Goal: Transaction & Acquisition: Purchase product/service

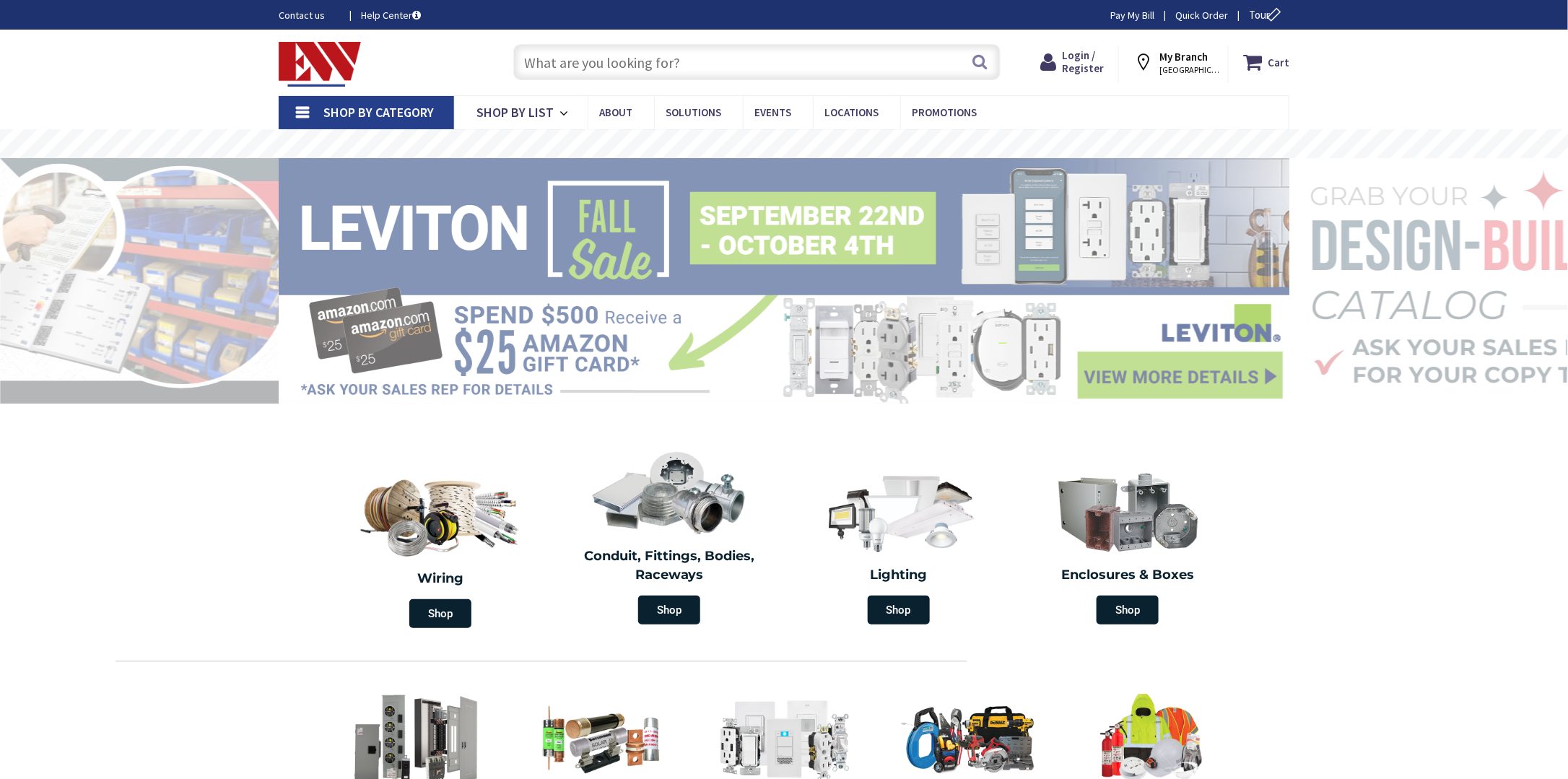
click at [556, 61] on input "text" at bounding box center [757, 62] width 488 height 36
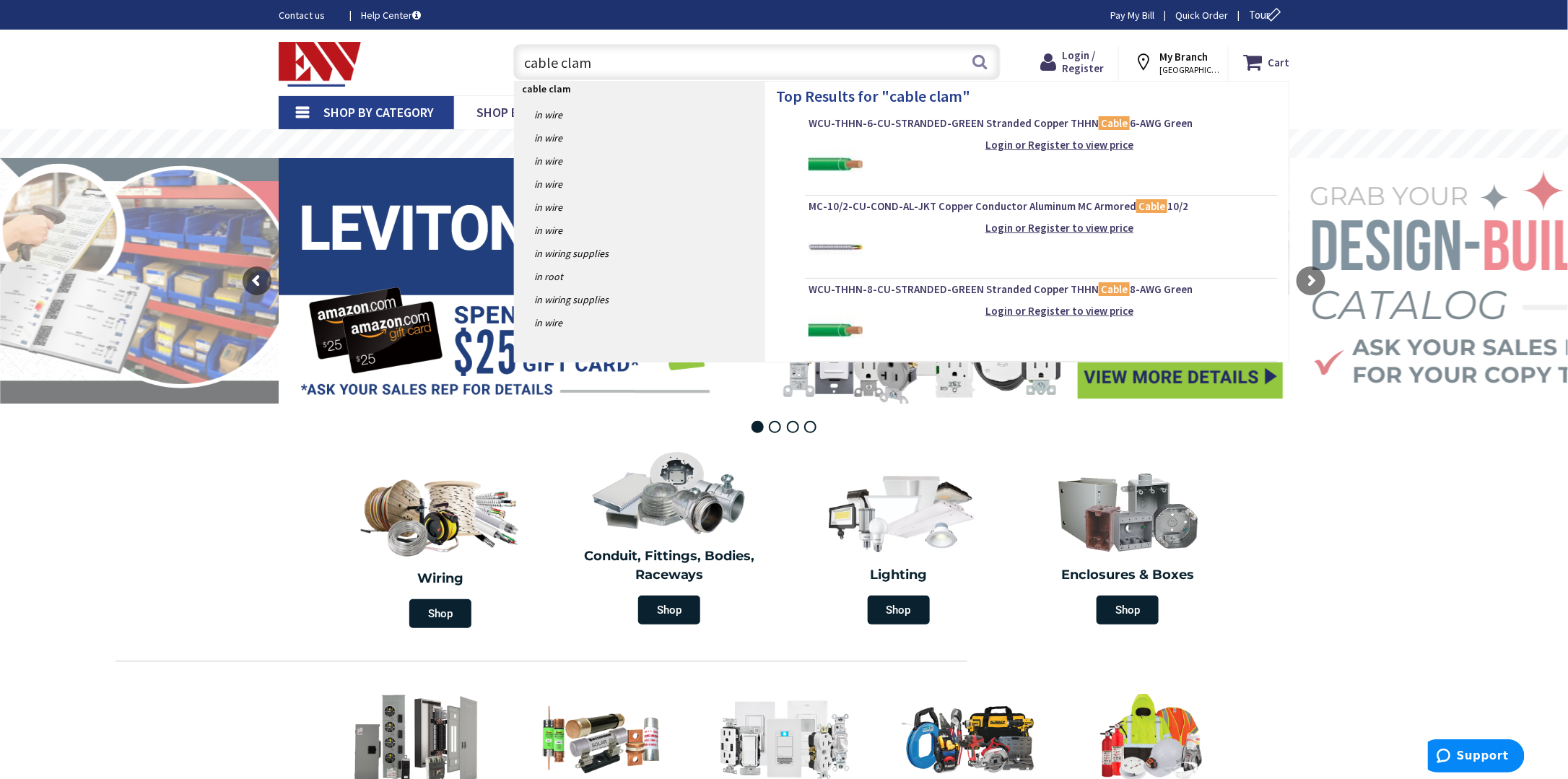
type input "cable clamp"
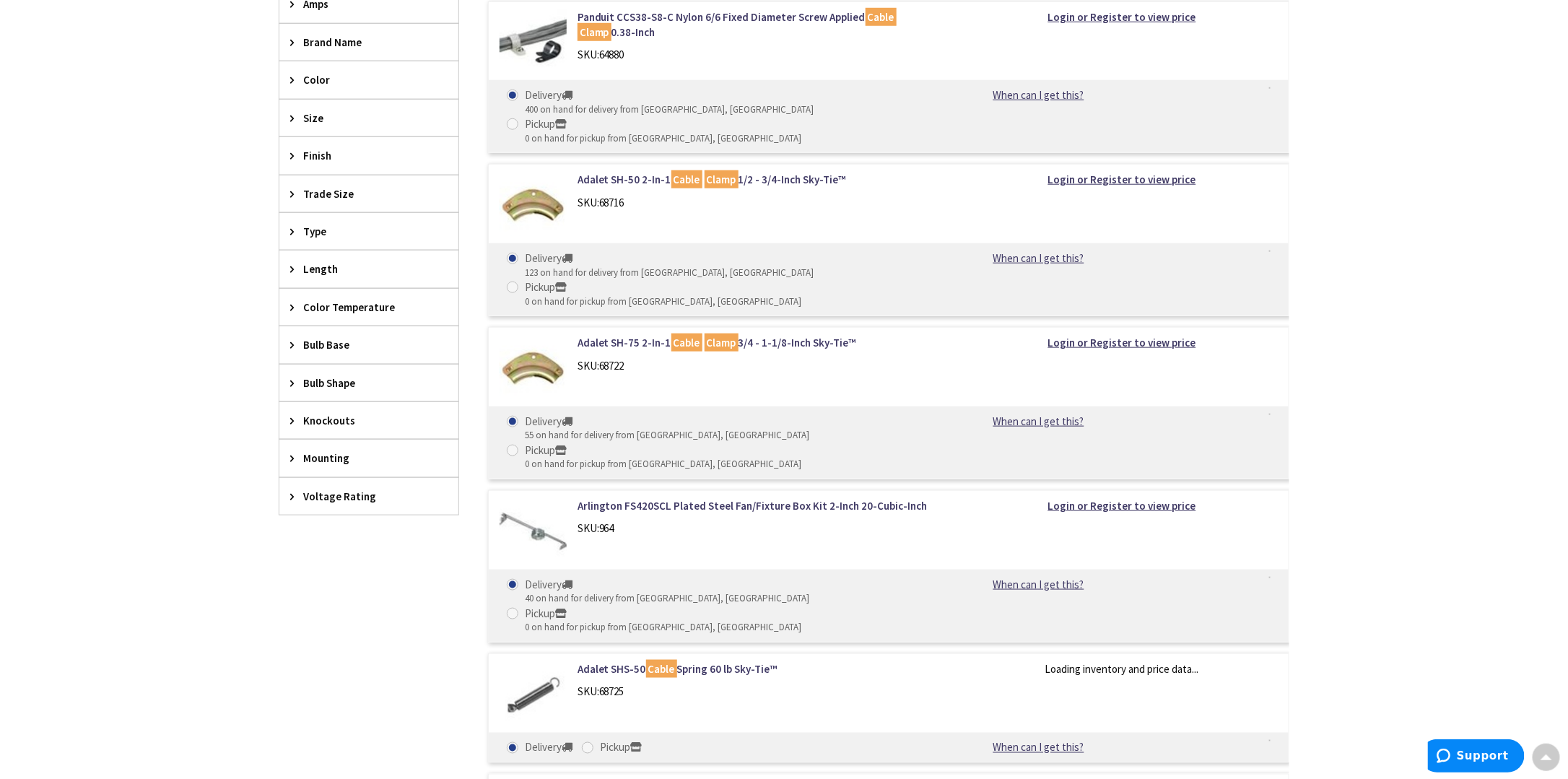
scroll to position [433, 0]
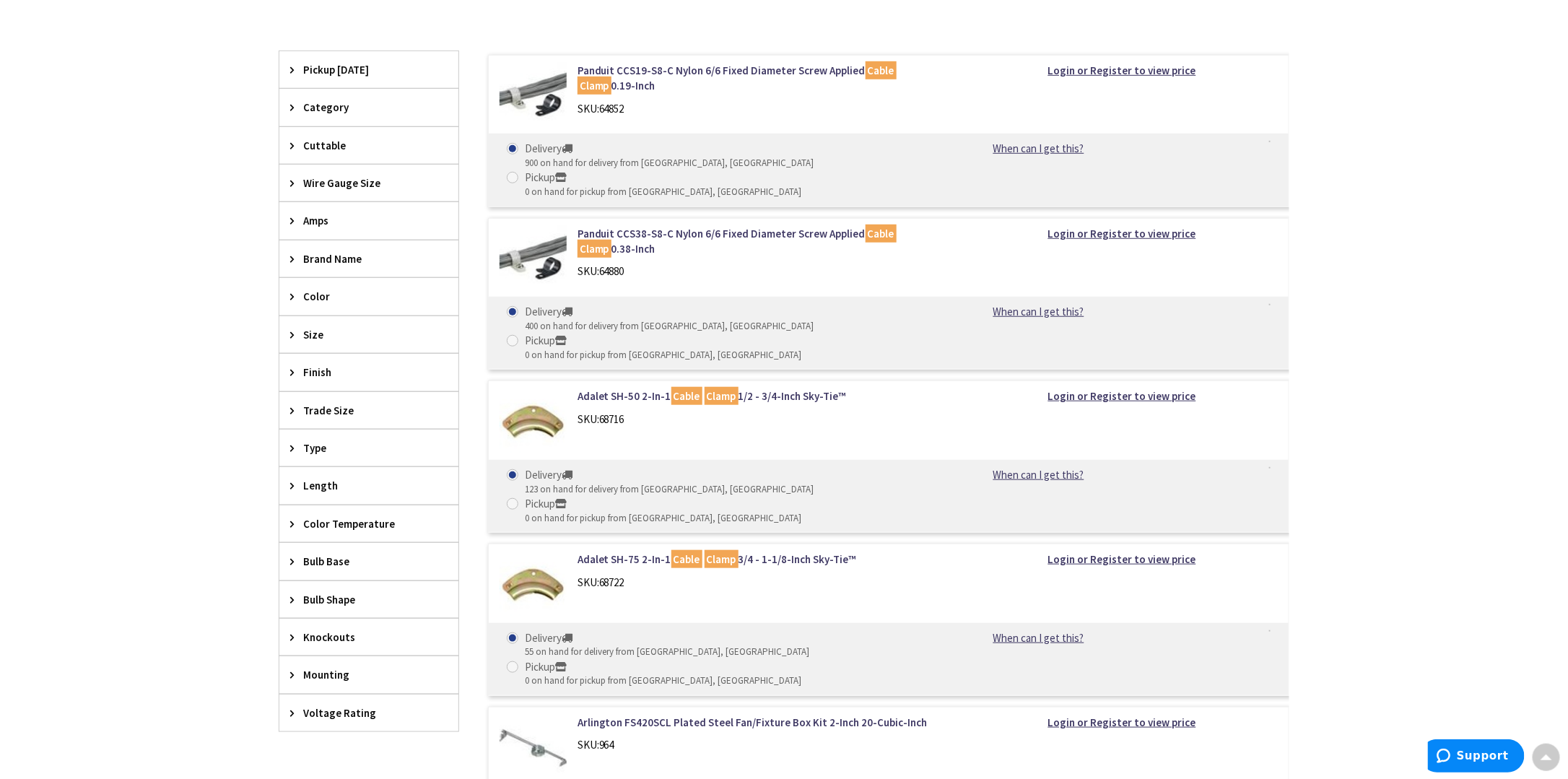
click at [298, 330] on icon at bounding box center [295, 334] width 11 height 11
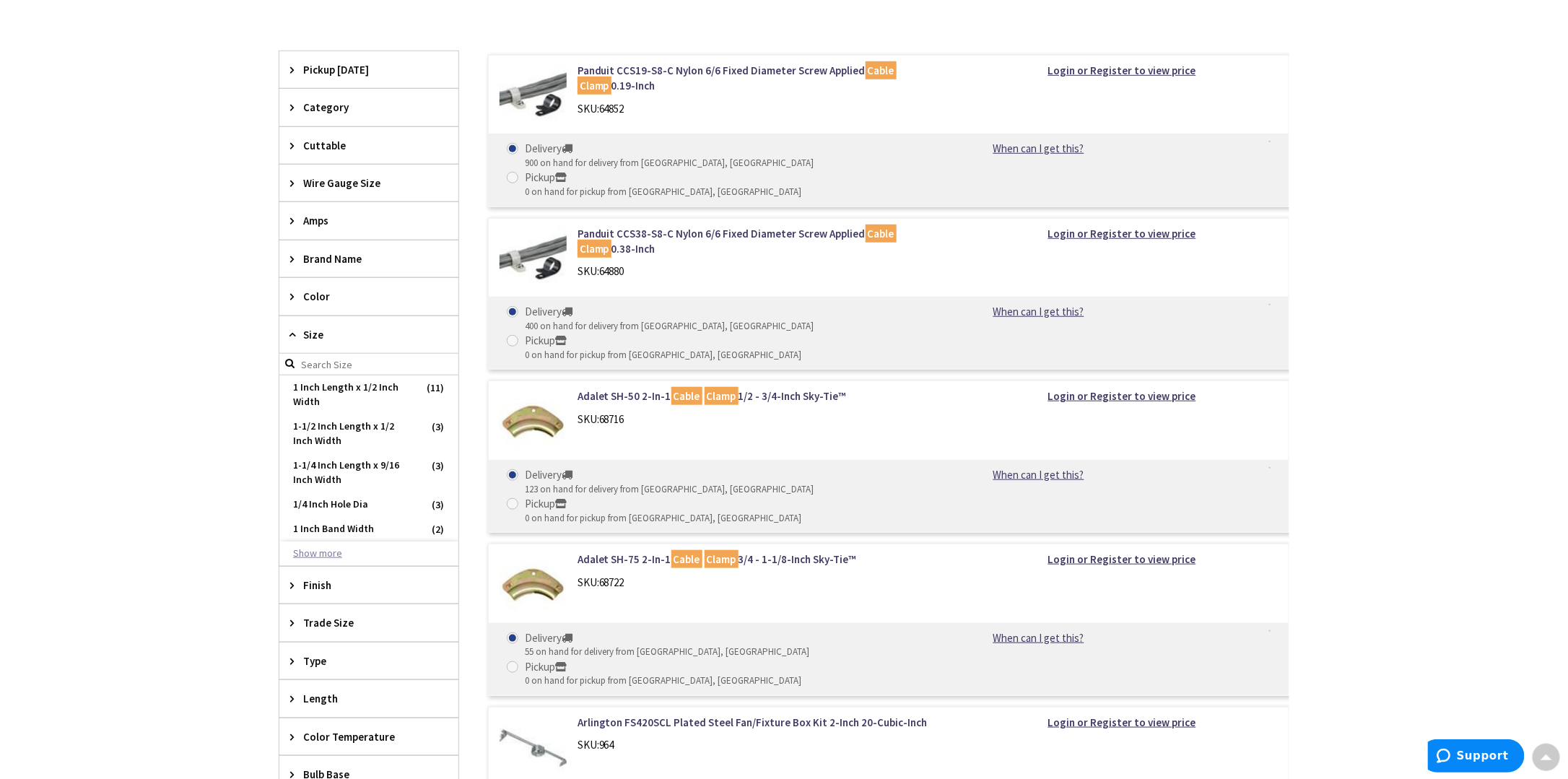
click at [307, 548] on button "Show more" at bounding box center [368, 553] width 179 height 24
click at [361, 520] on span "1 Inch Band Width" at bounding box center [368, 528] width 179 height 24
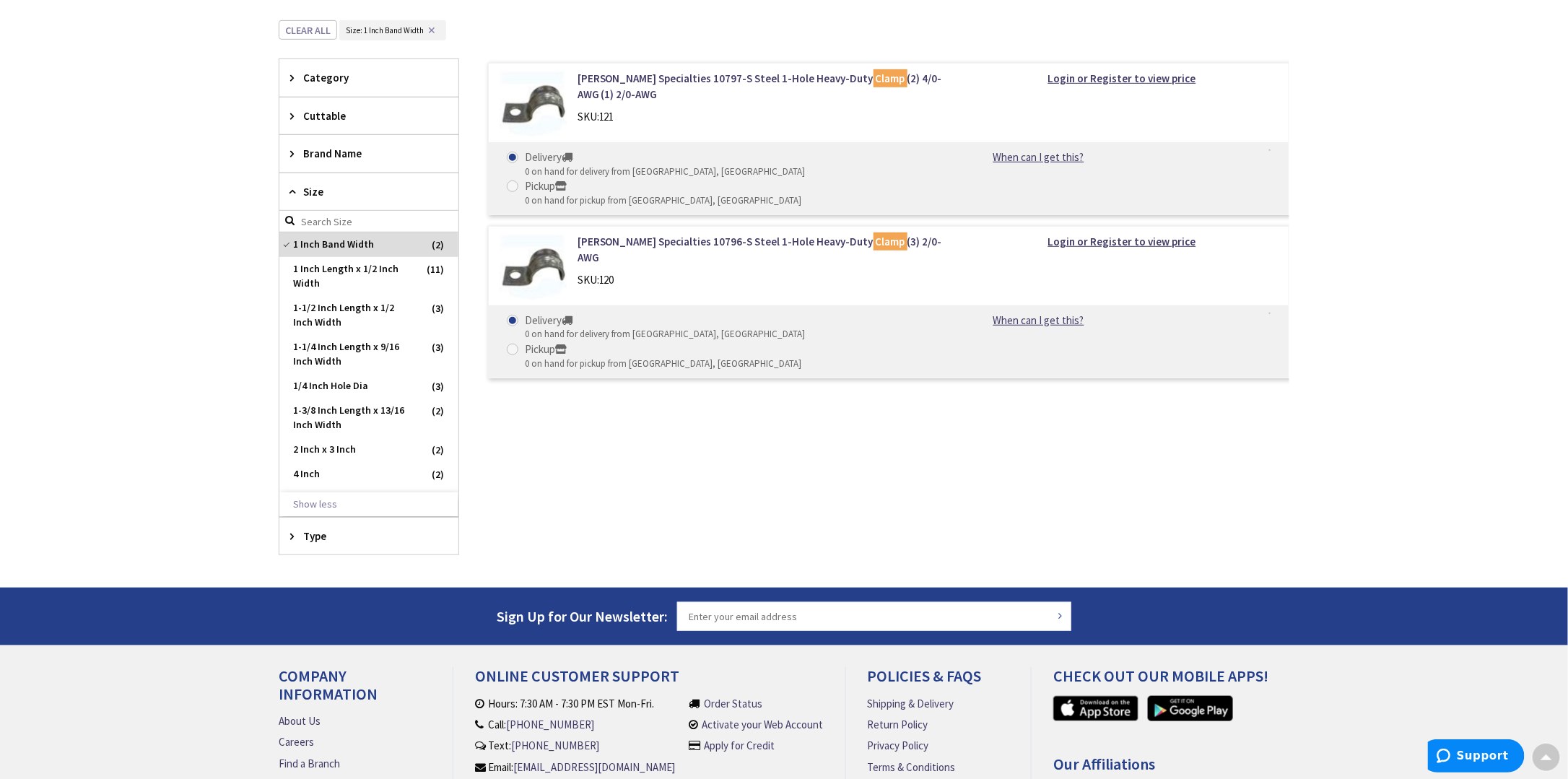
scroll to position [516, 0]
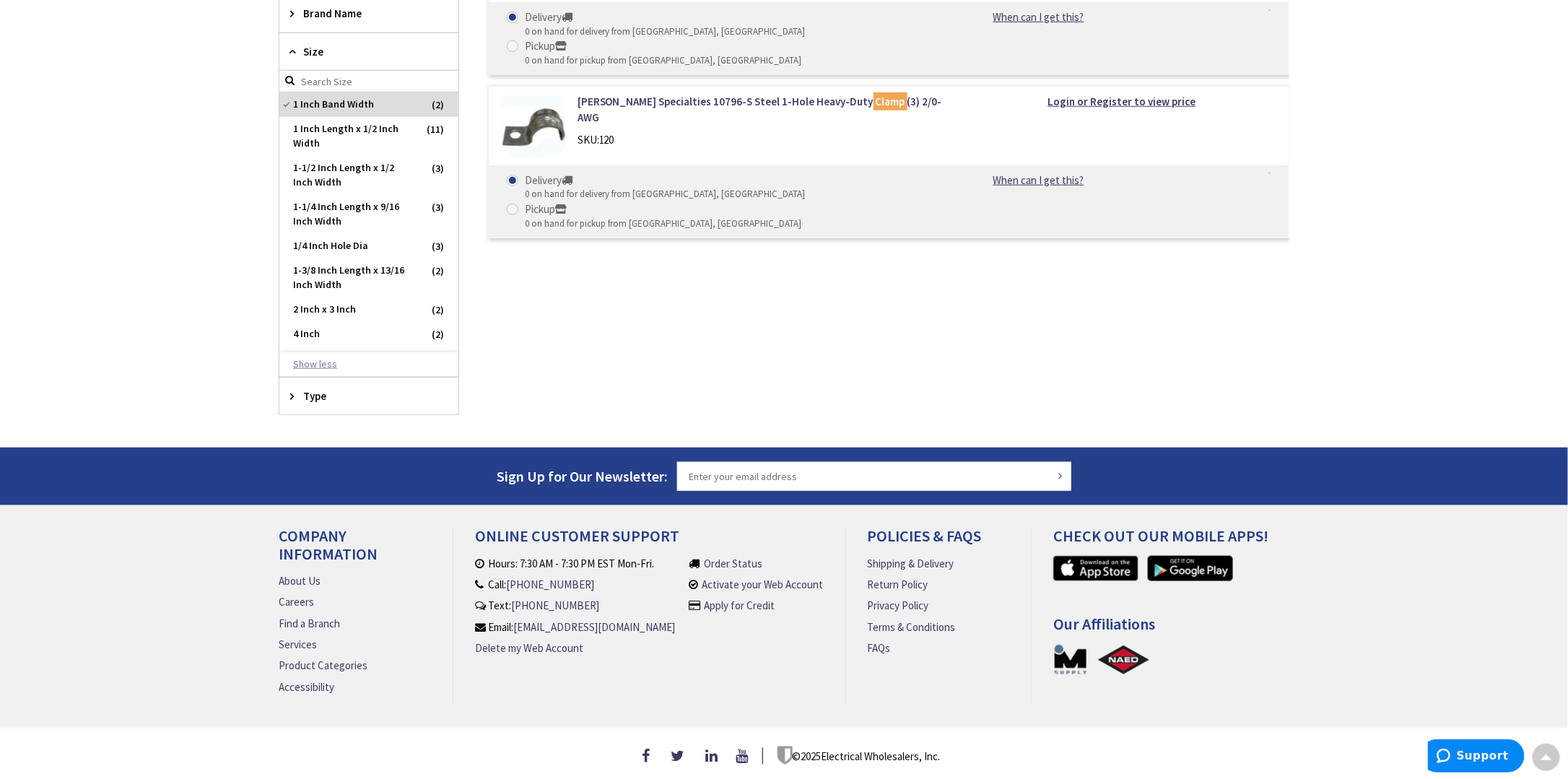
click at [322, 359] on button "Show less" at bounding box center [368, 364] width 179 height 24
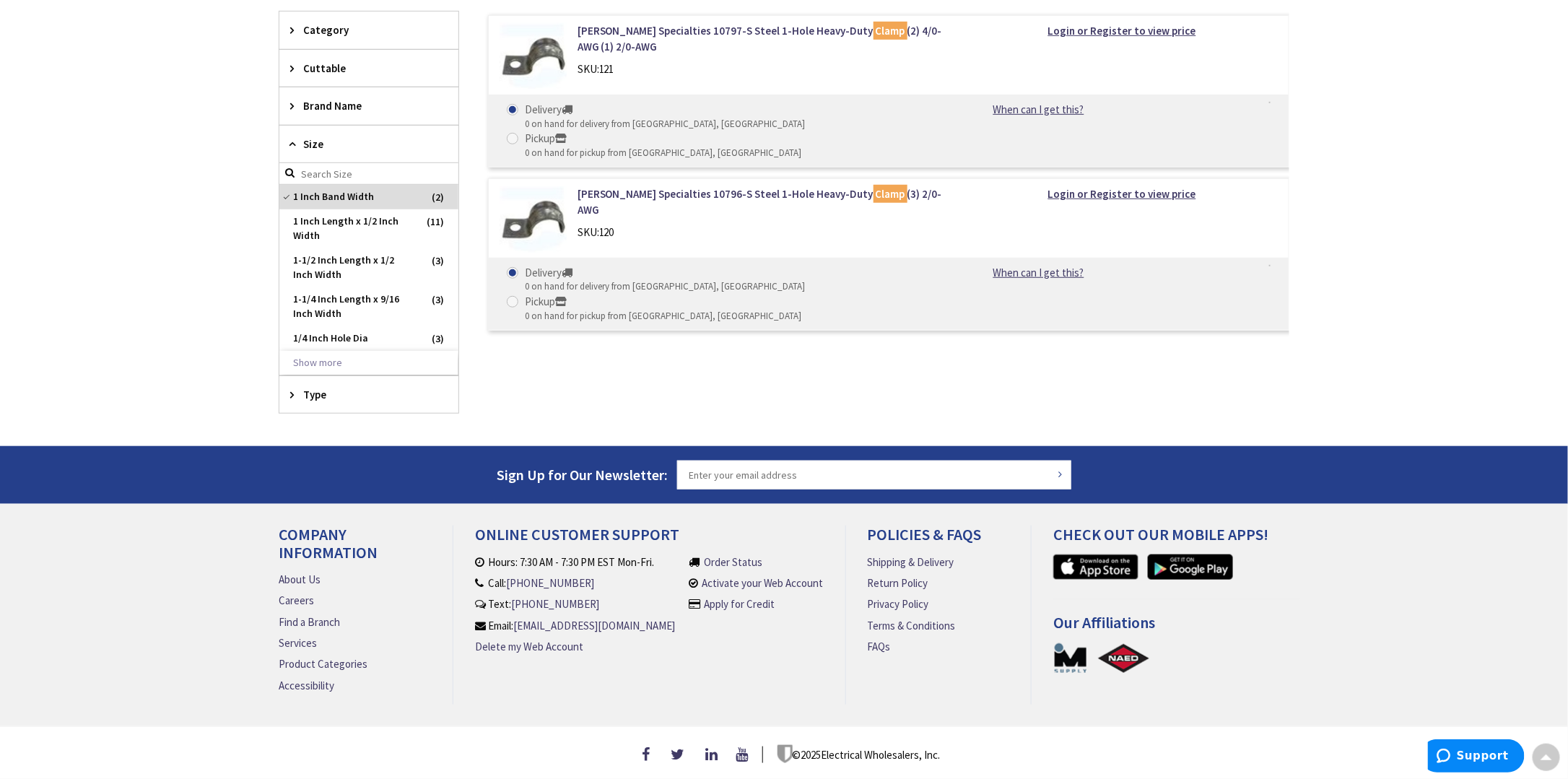
click at [337, 387] on span "Type" at bounding box center [362, 395] width 118 height 15
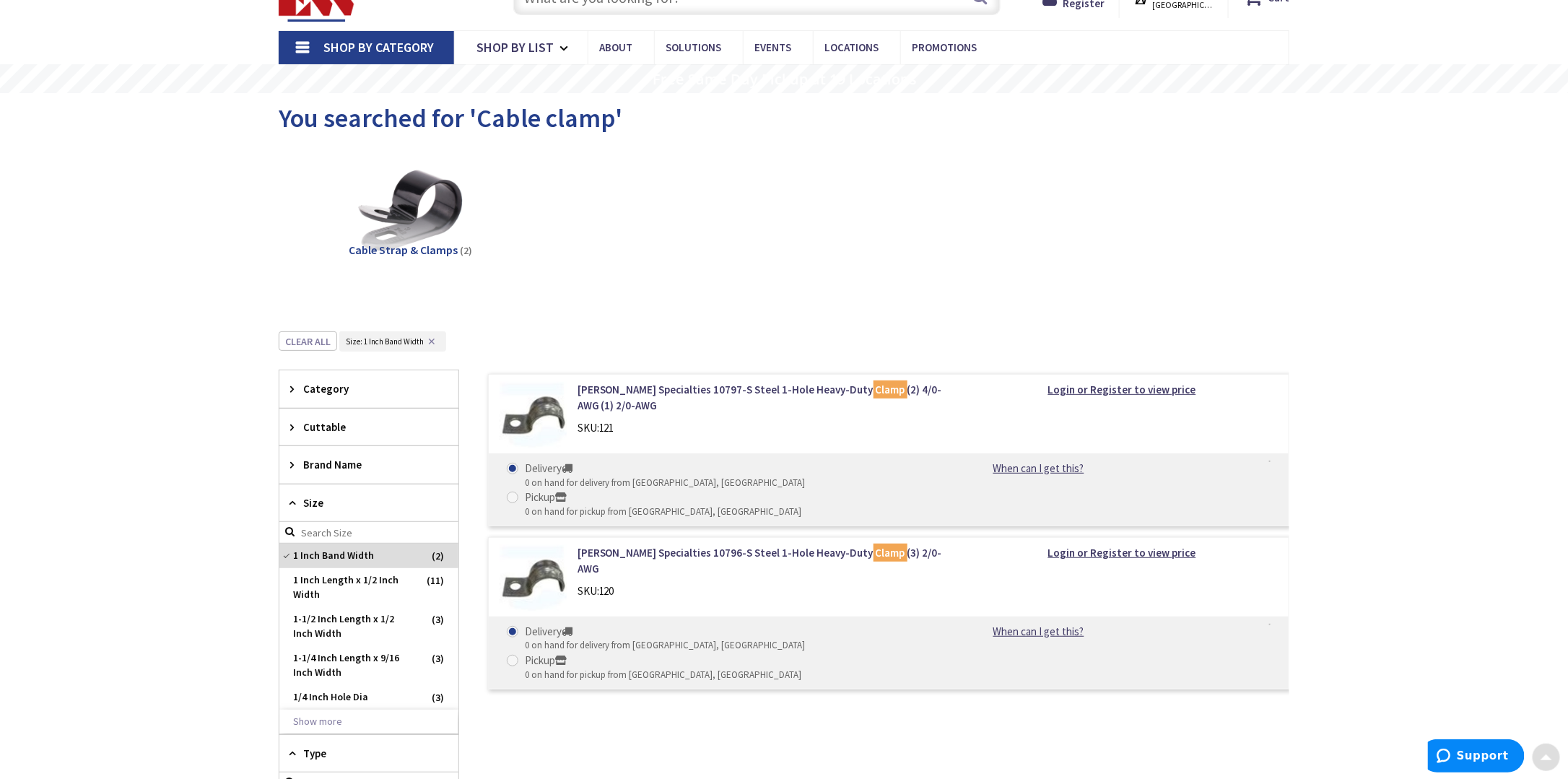
scroll to position [64, 0]
click at [337, 384] on span "Category" at bounding box center [362, 390] width 118 height 15
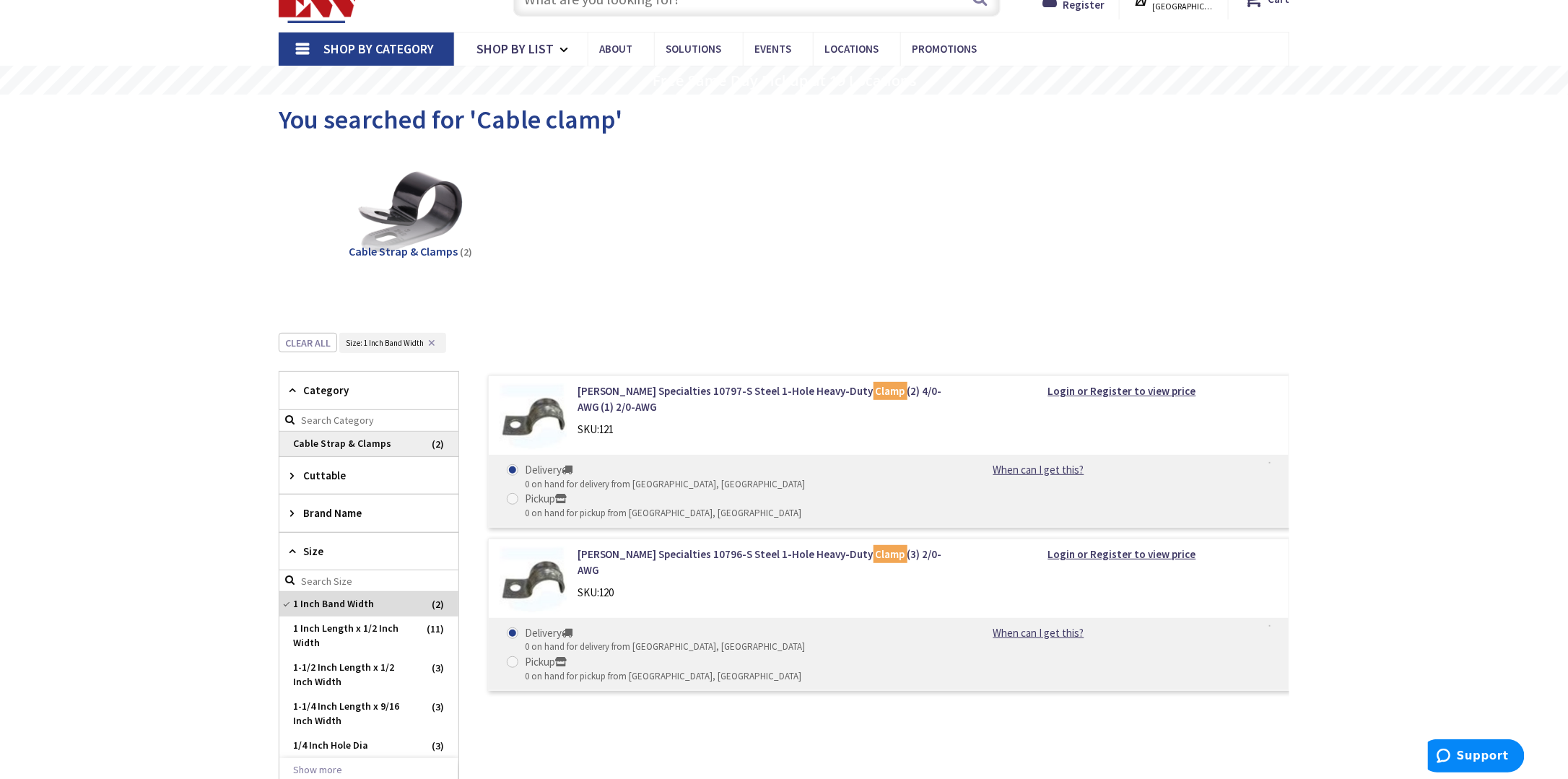
click at [353, 442] on span "Cable Strap & Clamps" at bounding box center [368, 443] width 179 height 24
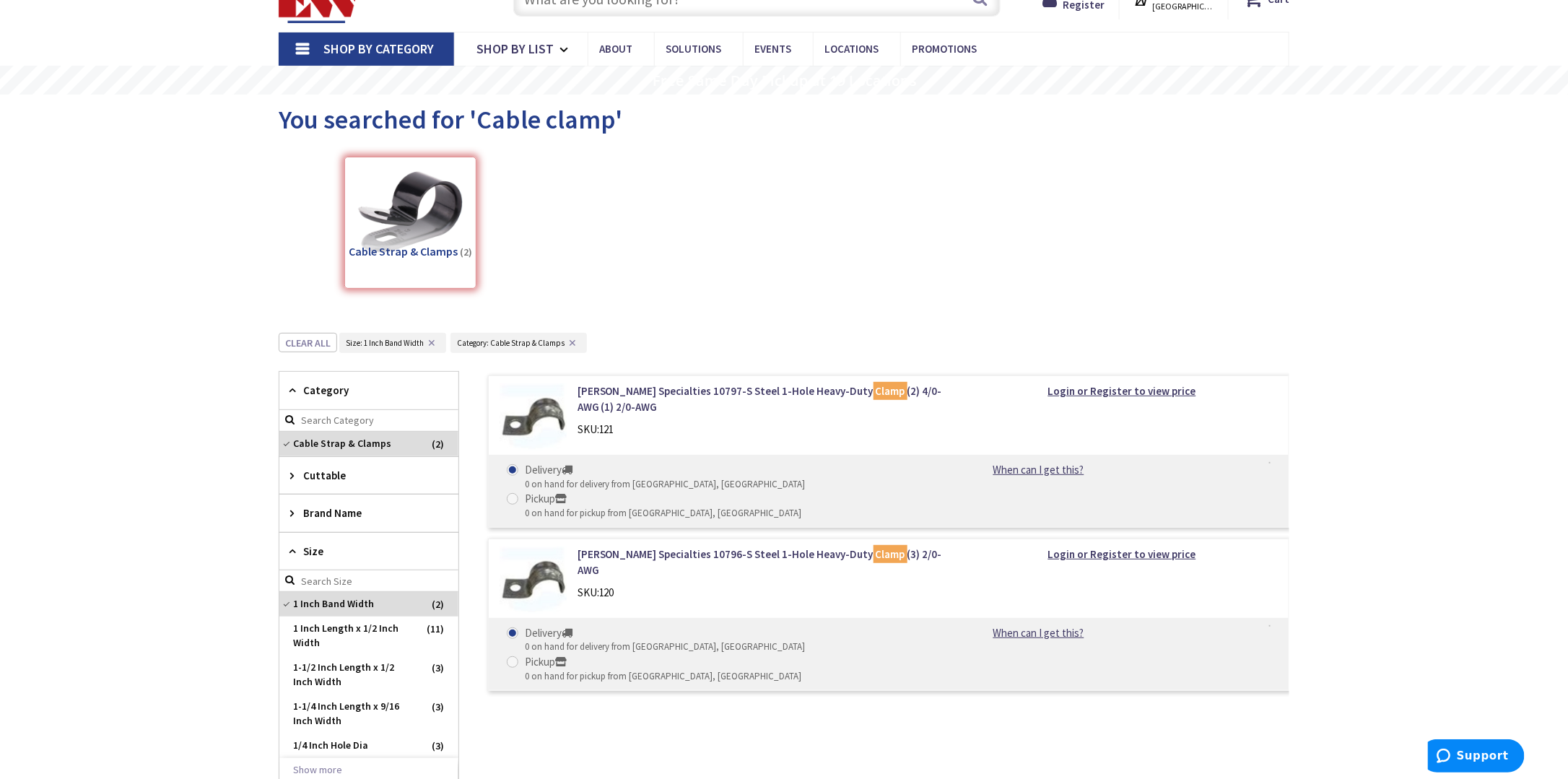
click at [388, 248] on div "Cable Strap & Clamps (2)" at bounding box center [410, 222] width 132 height 132
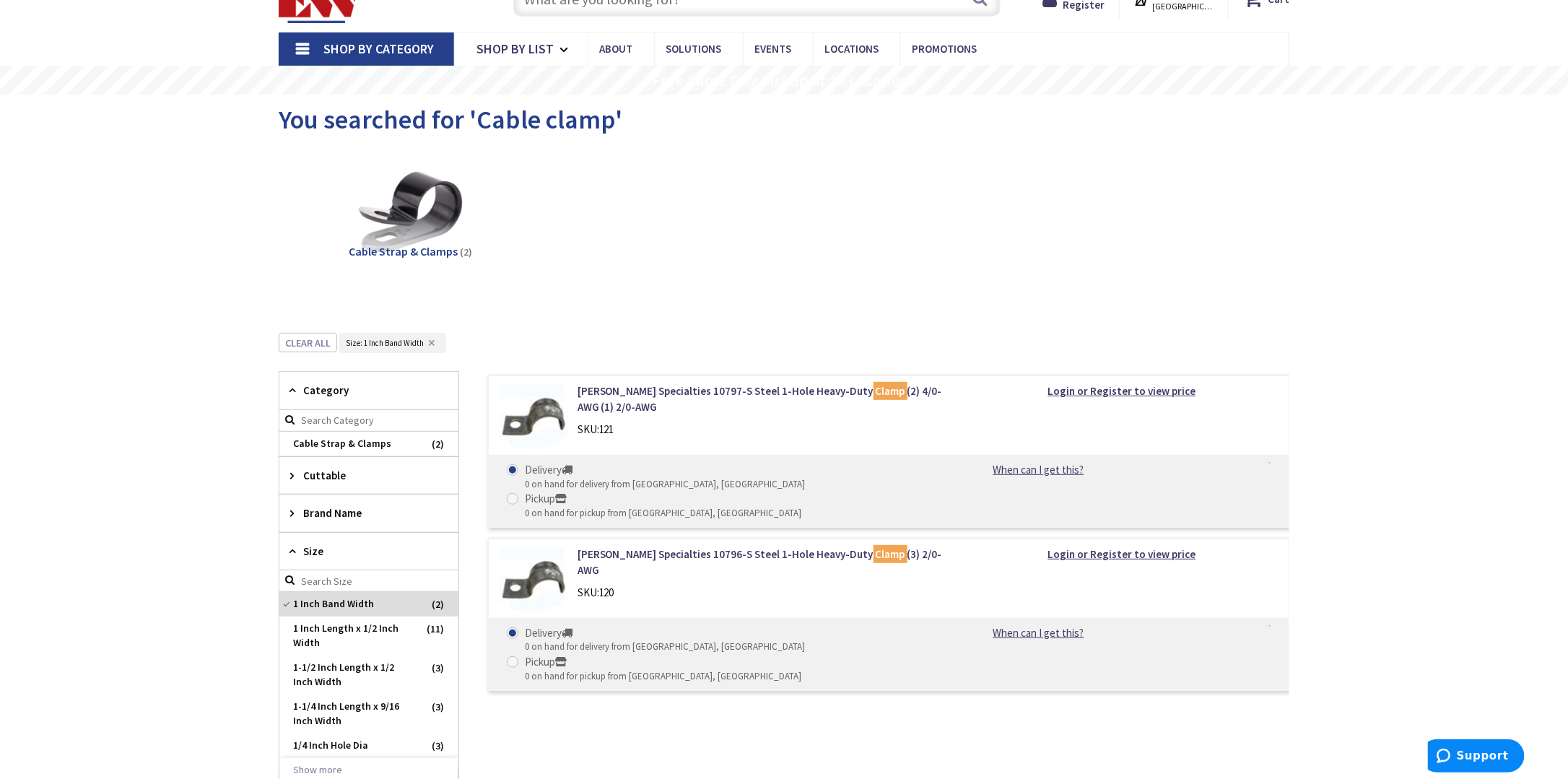
click at [425, 254] on span "Cable Strap & Clamps" at bounding box center [403, 251] width 109 height 14
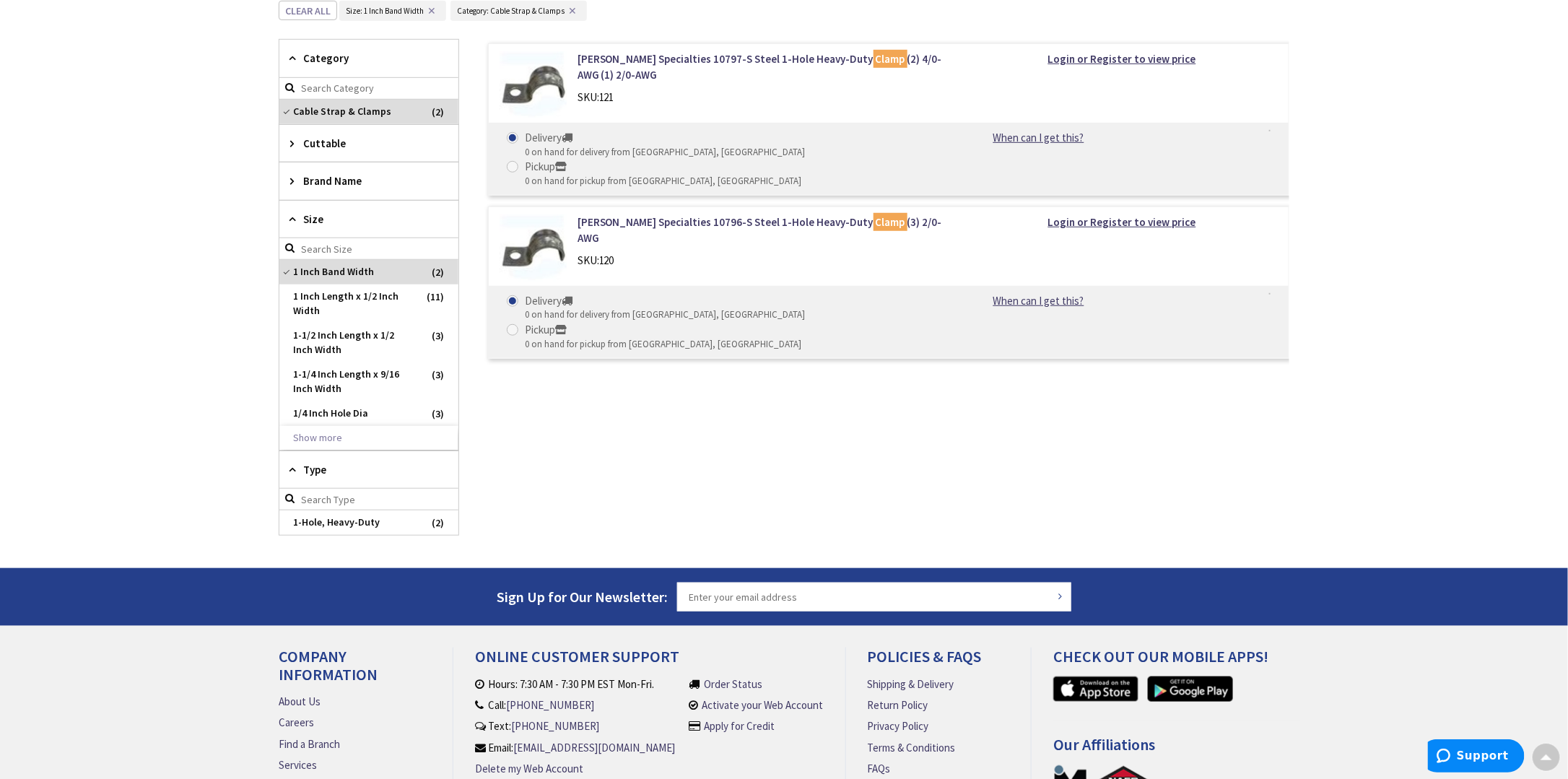
scroll to position [323, 0]
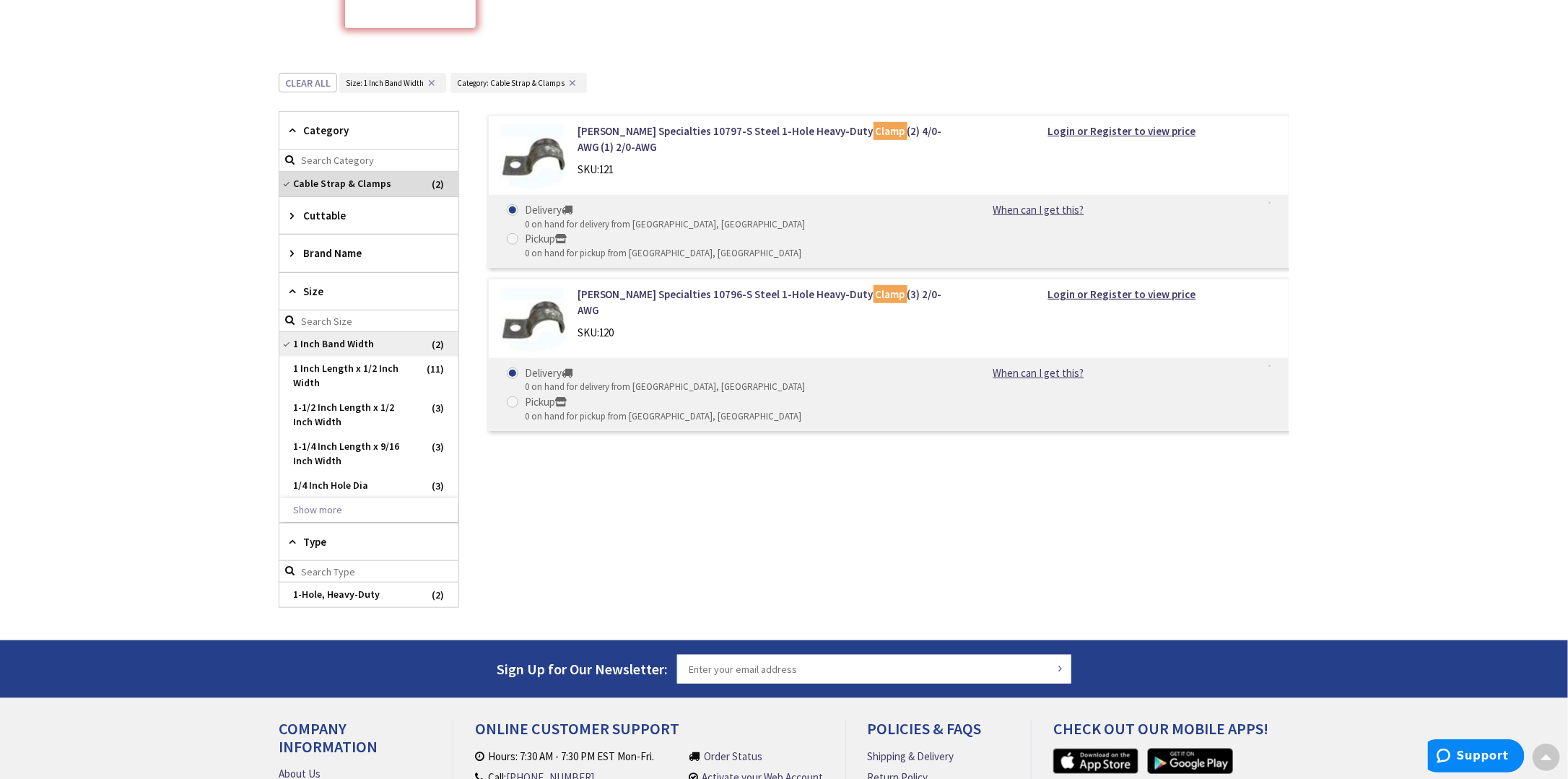
click at [285, 341] on span "1 Inch Band Width" at bounding box center [368, 344] width 179 height 24
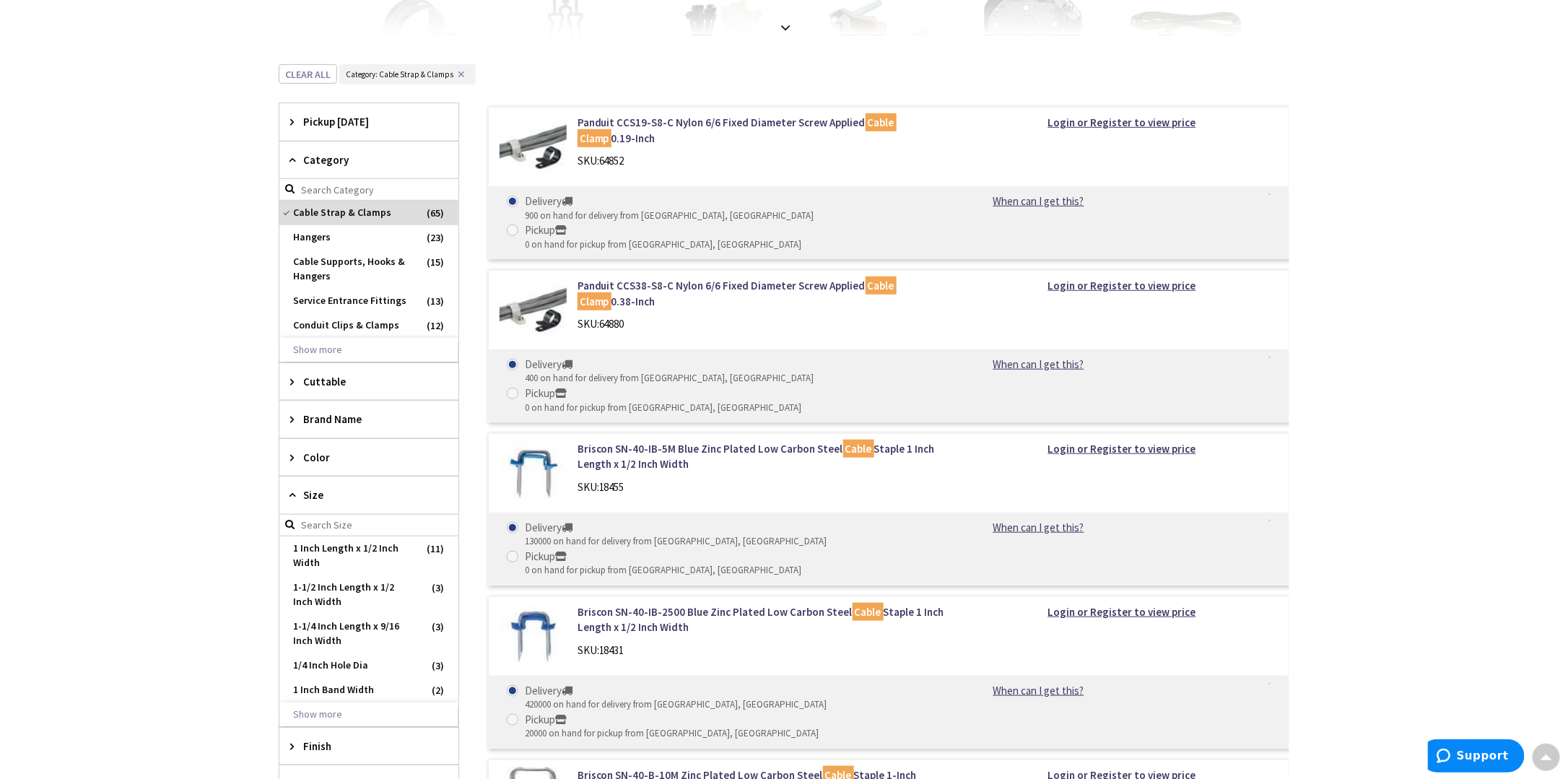
scroll to position [251, 0]
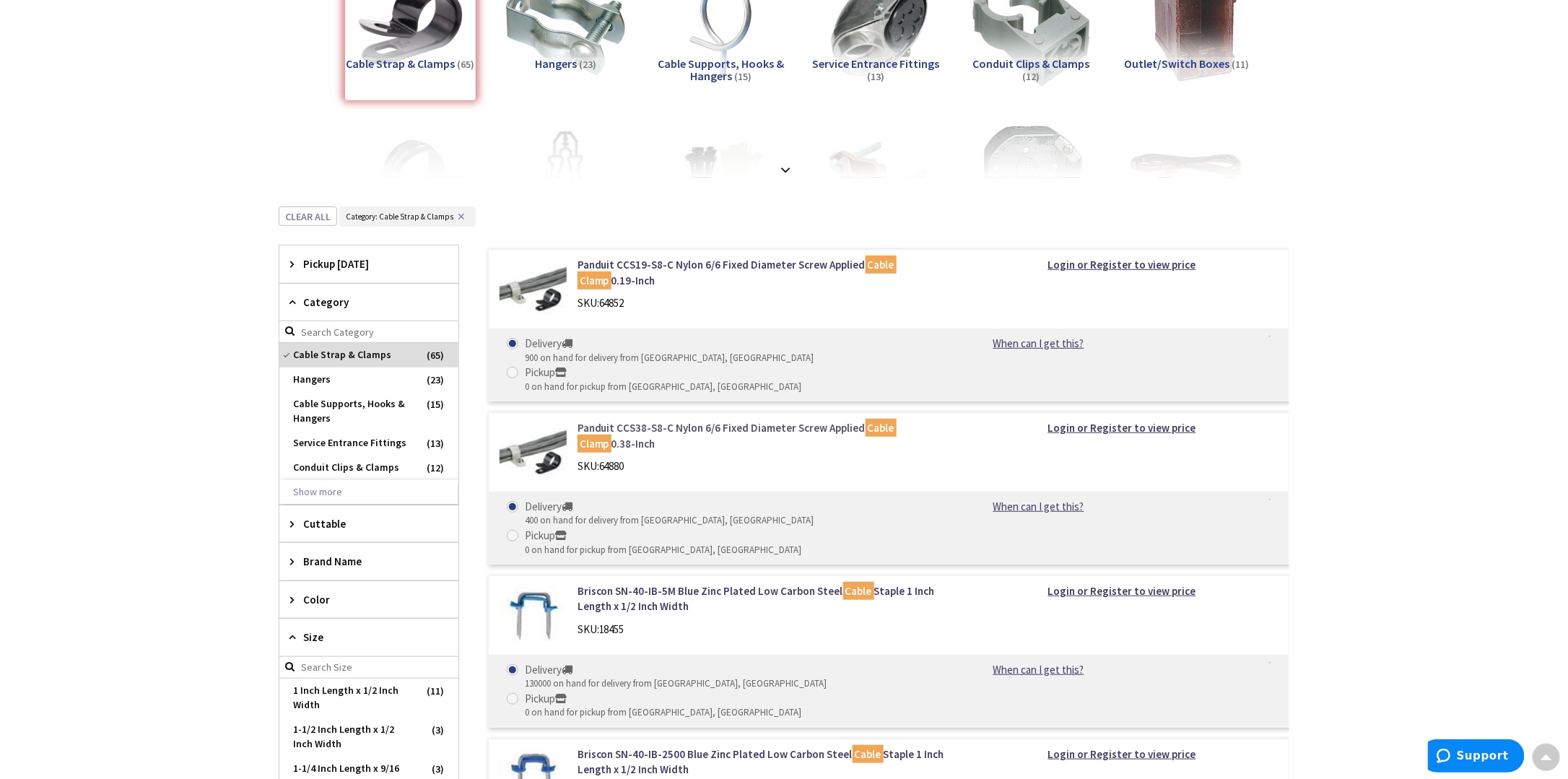
click at [795, 420] on link "Panduit CCS38-S8-C Nylon 6/6 Fixed Diameter Screw Applied Cable Clamp 0.38-Inch" at bounding box center [761, 435] width 368 height 31
